Goal: Task Accomplishment & Management: Use online tool/utility

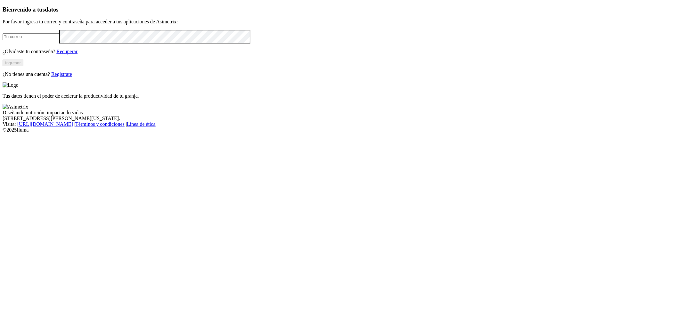
click at [59, 40] on input "email" at bounding box center [31, 36] width 57 height 7
paste input "[EMAIL_ADDRESS][DOMAIN_NAME] Asimetrix123"
drag, startPoint x: 188, startPoint y: 94, endPoint x: 136, endPoint y: 94, distance: 52.5
click at [59, 40] on input "[EMAIL_ADDRESS][DOMAIN_NAME] Asimetrix123" at bounding box center [31, 36] width 57 height 7
type input "[EMAIL_ADDRESS][DOMAIN_NAME]"
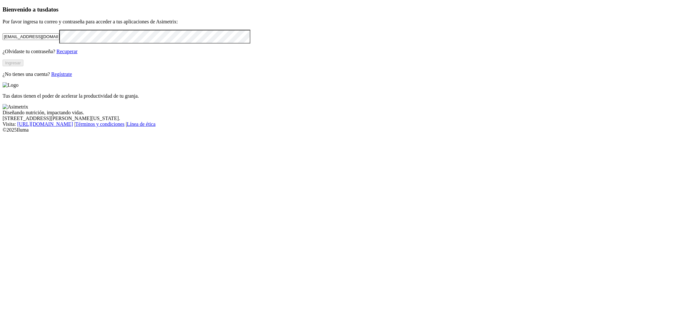
click at [133, 44] on form "[EMAIL_ADDRESS][DOMAIN_NAME]" at bounding box center [342, 37] width 678 height 14
click at [52, 77] on div "Bienvenido a tus datos Por favor ingresa tu correo y contraseña para acceder a …" at bounding box center [342, 41] width 678 height 71
click at [23, 66] on button "Ingresar" at bounding box center [13, 63] width 21 height 7
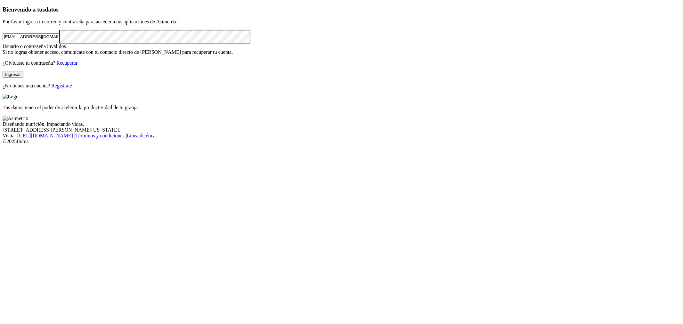
click at [3, 89] on div "Bienvenido a tus datos Por favor ingresa tu correo y contraseña para acceder a …" at bounding box center [342, 47] width 678 height 83
drag, startPoint x: 154, startPoint y: 90, endPoint x: -86, endPoint y: 93, distance: 240.0
click at [0, 93] on html "Bienvenido a tus datos Por favor ingresa tu correo y contraseña para acceder a …" at bounding box center [341, 73] width 683 height 147
click at [236, 89] on div "Bienvenido a tus datos Por favor ingresa tu correo y contraseña para acceder a …" at bounding box center [342, 47] width 678 height 83
click at [59, 40] on input "email" at bounding box center [31, 36] width 57 height 7
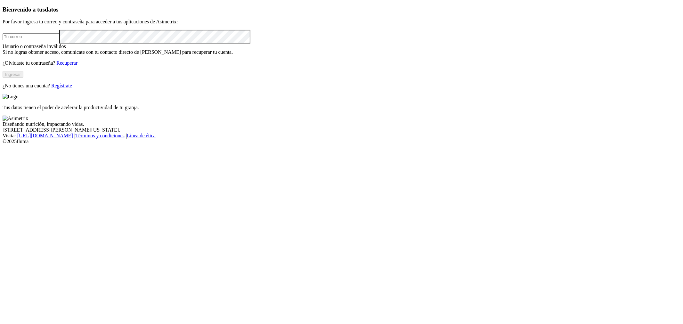
paste input "[EMAIL_ADDRESS][DOMAIN_NAME] Asimetrix123"
drag, startPoint x: 183, startPoint y: 89, endPoint x: 135, endPoint y: 92, distance: 48.1
click at [59, 40] on input "[EMAIL_ADDRESS][DOMAIN_NAME] Asimetrix123" at bounding box center [31, 36] width 57 height 7
type input "[EMAIL_ADDRESS][DOMAIN_NAME]"
click at [46, 40] on input "[EMAIL_ADDRESS][DOMAIN_NAME]" at bounding box center [31, 36] width 57 height 7
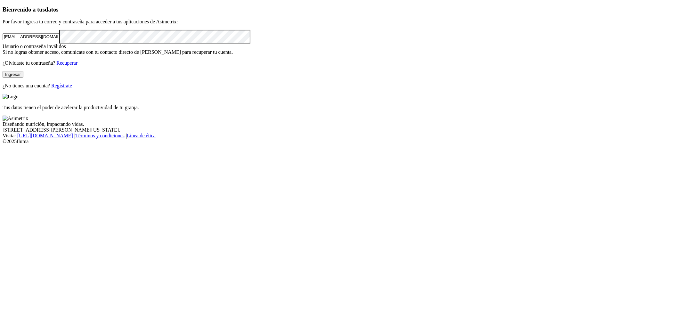
click at [53, 89] on div "Bienvenido a tus datos Por favor ingresa tu correo y contraseña para acceder a …" at bounding box center [342, 47] width 678 height 83
click at [23, 78] on button "Ingresar" at bounding box center [13, 74] width 21 height 7
click at [3, 89] on div "Bienvenido a tus datos Por favor ingresa tu correo y contraseña para acceder a …" at bounding box center [342, 47] width 678 height 83
click at [23, 78] on button "Ingresar" at bounding box center [13, 74] width 21 height 7
